Goal: Task Accomplishment & Management: Manage account settings

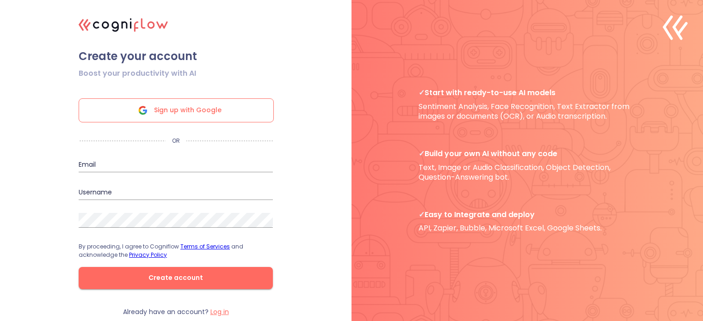
click at [125, 163] on input "email" at bounding box center [176, 165] width 194 height 15
type input "[EMAIL_ADDRESS][DOMAIN_NAME]"
type input "gocool.h"
click at [129, 191] on input "gocool.h" at bounding box center [176, 192] width 194 height 15
click at [204, 284] on span "Create account" at bounding box center [175, 278] width 165 height 12
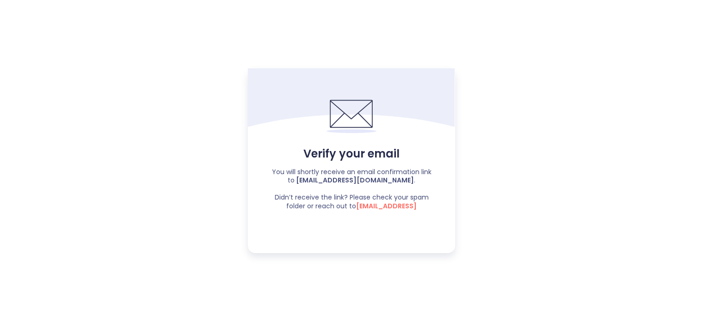
click at [341, 179] on b "[EMAIL_ADDRESS][DOMAIN_NAME]" at bounding box center [354, 180] width 119 height 9
click at [342, 131] on icon at bounding box center [352, 131] width 50 height 4
click at [351, 110] on icon at bounding box center [352, 113] width 50 height 49
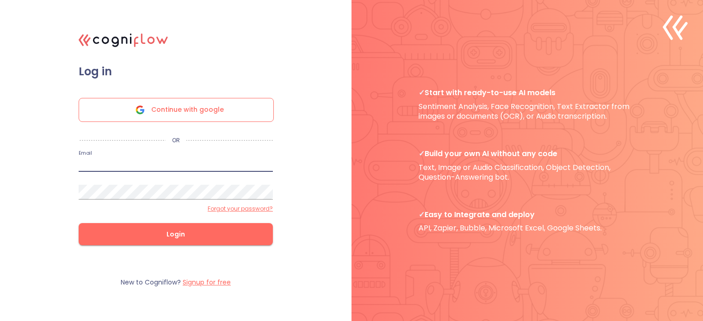
click at [121, 162] on input "email" at bounding box center [176, 164] width 194 height 15
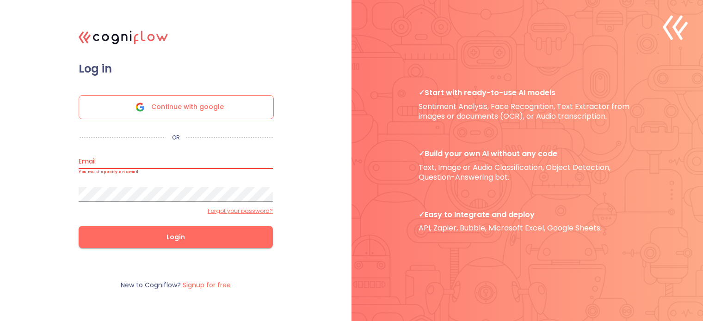
click at [255, 208] on label "Forgot your password?" at bounding box center [240, 211] width 65 height 7
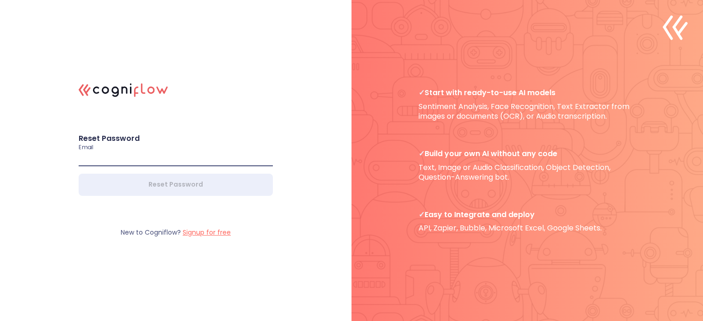
click at [141, 160] on input "email" at bounding box center [176, 159] width 194 height 15
type input "[EMAIL_ADDRESS][DOMAIN_NAME]"
click at [243, 117] on form "Reset Password Email [EMAIL_ADDRESS][DOMAIN_NAME] Reset Password" at bounding box center [175, 165] width 231 height 100
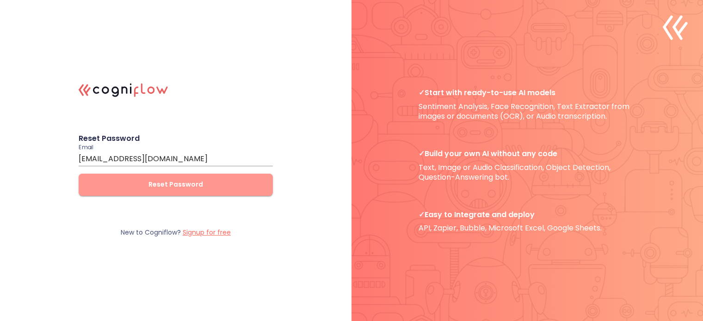
click at [196, 188] on span "Reset Password" at bounding box center [175, 185] width 165 height 12
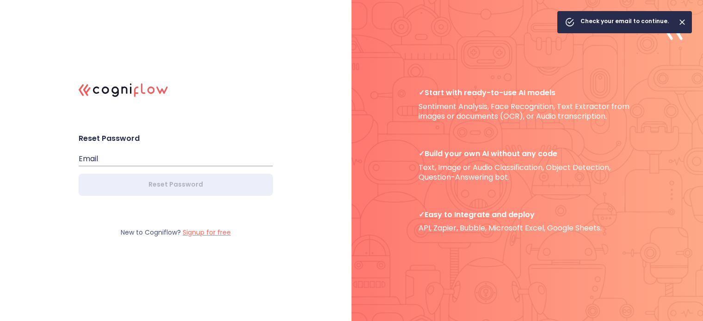
click at [290, 200] on form "Reset Password Email Reset Password" at bounding box center [175, 165] width 231 height 100
click at [640, 17] on div "Check your email to continue." at bounding box center [624, 22] width 88 height 17
click at [683, 23] on icon "Close" at bounding box center [682, 22] width 6 height 6
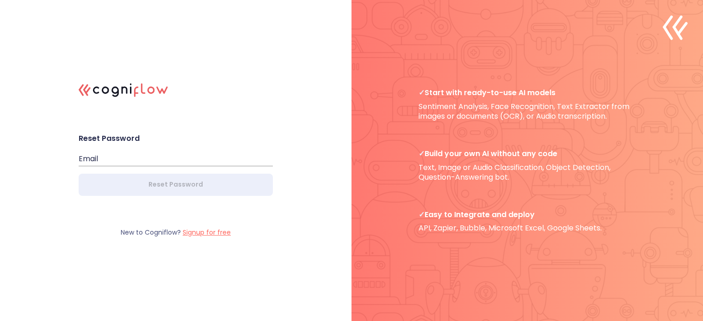
click at [191, 148] on div "Email" at bounding box center [176, 155] width 194 height 22
click at [202, 229] on label "Signup for free" at bounding box center [207, 232] width 48 height 9
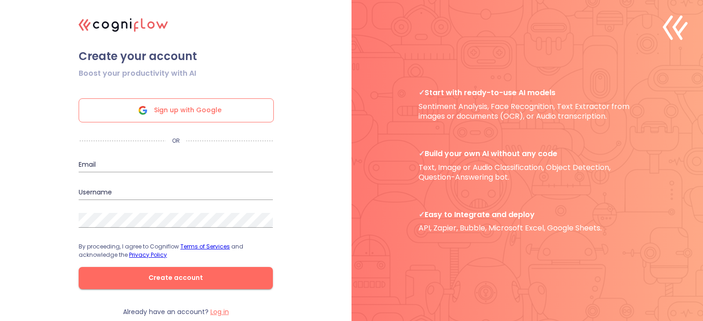
click at [142, 165] on input "email" at bounding box center [176, 165] width 194 height 15
type input "[EMAIL_ADDRESS][DOMAIN_NAME]"
type input "gocool.h"
click at [130, 193] on input "gocool.h" at bounding box center [176, 192] width 194 height 15
click at [90, 27] on icon ".cls-1{fill:#141624;}.cls-2{fill:#eb5e60;}.cls-3{fill:none;stroke:#eb5e60;strok…" at bounding box center [123, 25] width 99 height 28
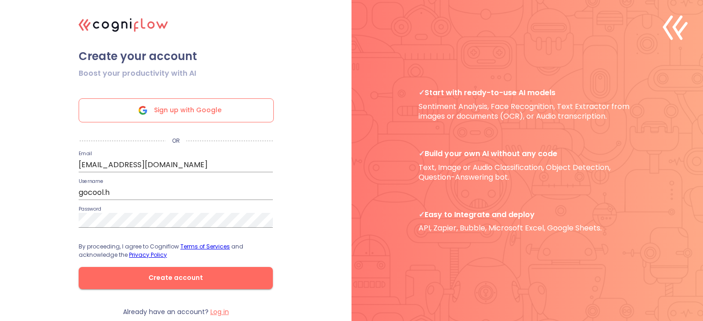
click at [120, 22] on icon ".cls-1{fill:#141624;}.cls-2{fill:#eb5e60;}.cls-3{fill:none;stroke:#eb5e60;strok…" at bounding box center [123, 25] width 99 height 28
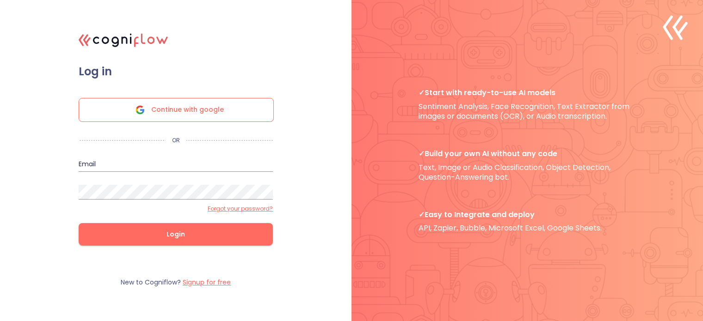
click at [98, 164] on input "email" at bounding box center [176, 164] width 194 height 15
type input "[EMAIL_ADDRESS][DOMAIN_NAME]"
click at [154, 233] on span "Login" at bounding box center [175, 235] width 165 height 12
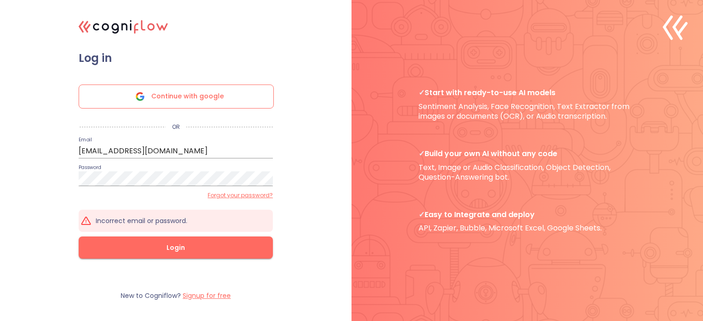
click at [298, 162] on div ".cls-1{fill:#141624;}.cls-2{fill:#eb5e60;}.cls-3{fill:none;stroke:#eb5e60;strok…" at bounding box center [351, 160] width 703 height 321
click at [254, 197] on label "Forgot your password?" at bounding box center [240, 195] width 65 height 7
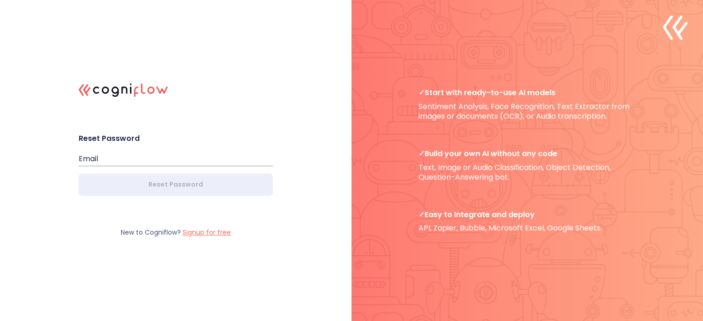
click at [168, 160] on input "email" at bounding box center [176, 159] width 194 height 15
type input "[EMAIL_ADDRESS][DOMAIN_NAME]"
click at [299, 147] on div ".cls-1{fill:#141624;}.cls-2{fill:#eb5e60;}.cls-3{fill:none;stroke:#eb5e60;strok…" at bounding box center [351, 160] width 703 height 321
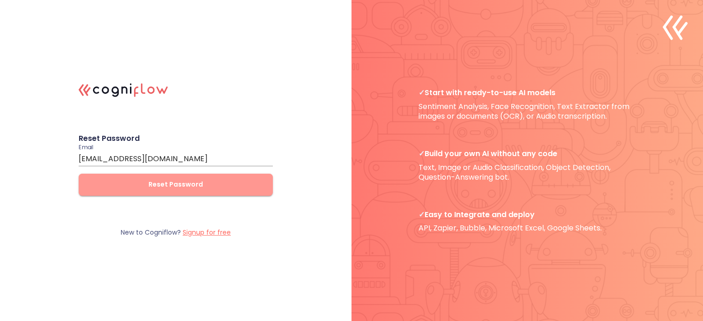
click at [237, 181] on span "Reset Password" at bounding box center [175, 185] width 165 height 12
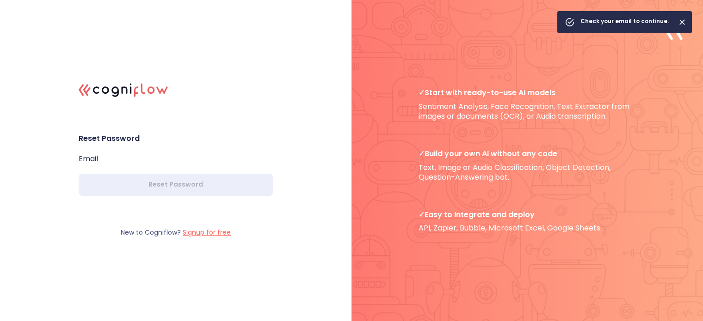
click at [449, 160] on p "✓ Build your own AI without any code Text, Image or Audio Classification, Objec…" at bounding box center [527, 165] width 217 height 33
click at [683, 19] on icon "Close" at bounding box center [682, 22] width 9 height 9
